Goal: Task Accomplishment & Management: Manage account settings

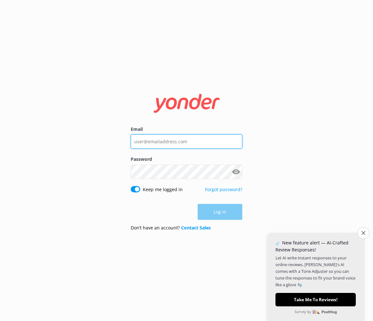
type input "[PERSON_NAME][EMAIL_ADDRESS][DOMAIN_NAME]"
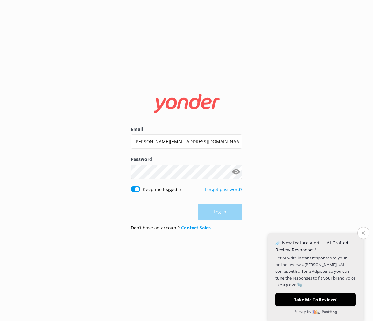
click at [220, 213] on div "Log in" at bounding box center [187, 212] width 112 height 16
drag, startPoint x: 220, startPoint y: 208, endPoint x: 215, endPoint y: 211, distance: 6.0
click at [220, 208] on button "Log in" at bounding box center [220, 212] width 45 height 16
